Goal: Transaction & Acquisition: Purchase product/service

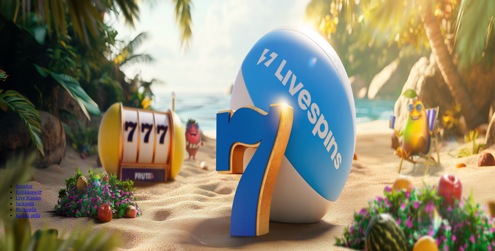
click at [38, 27] on div "Talletus 0.00 € Kirjaudu" at bounding box center [248, 23] width 490 height 7
click at [38, 26] on span "Kirjaudu" at bounding box center [45, 23] width 16 height 5
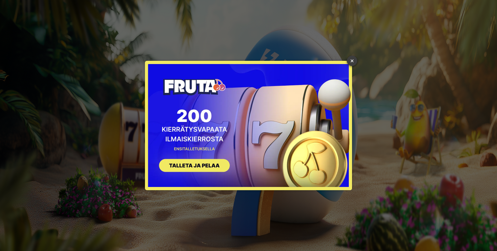
click at [352, 63] on link "×" at bounding box center [352, 61] width 10 height 10
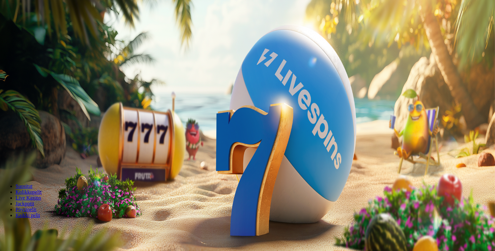
click at [34, 27] on button "Talletus 0.00 €" at bounding box center [19, 23] width 32 height 7
click at [44, 165] on span "TALLETA JA PELAA" at bounding box center [24, 167] width 39 height 5
click at [37, 26] on span "Kirjaudu" at bounding box center [45, 23] width 16 height 5
